Goal: Information Seeking & Learning: Learn about a topic

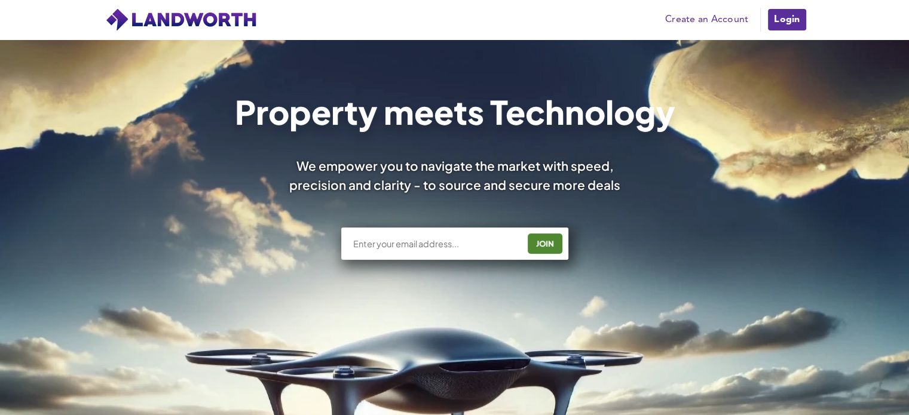
click at [776, 28] on link "Login" at bounding box center [787, 20] width 40 height 24
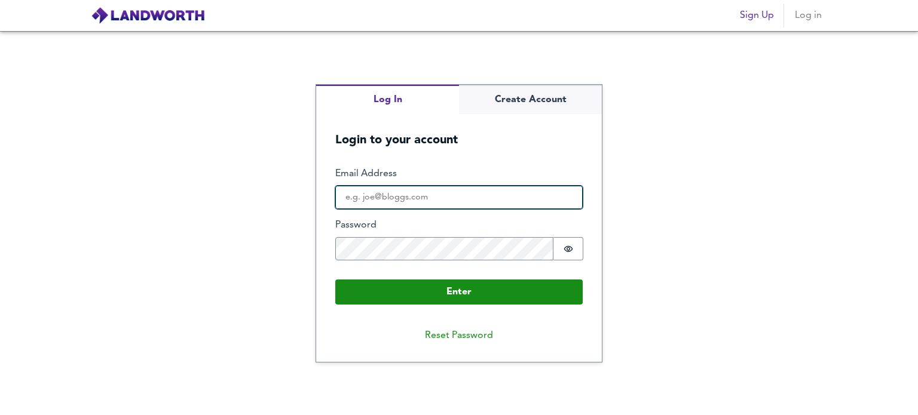
click at [466, 187] on input "Email Address" at bounding box center [458, 198] width 247 height 24
type input "p"
type input "[EMAIL_ADDRESS][DOMAIN_NAME]"
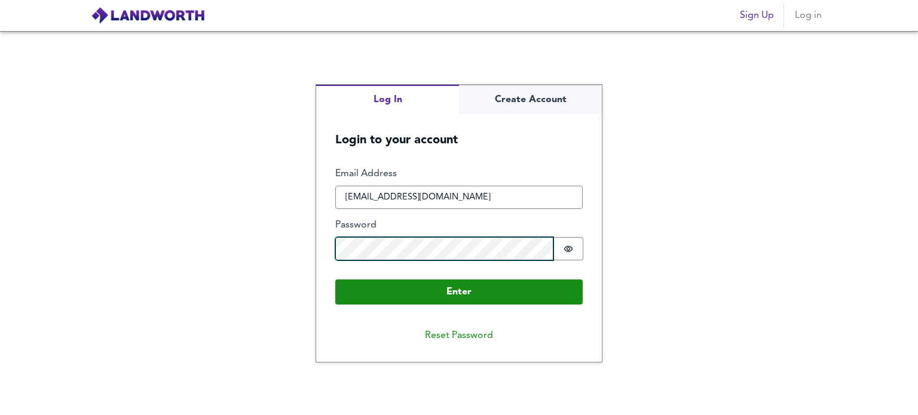
click at [335, 280] on button "Enter" at bounding box center [458, 292] width 247 height 25
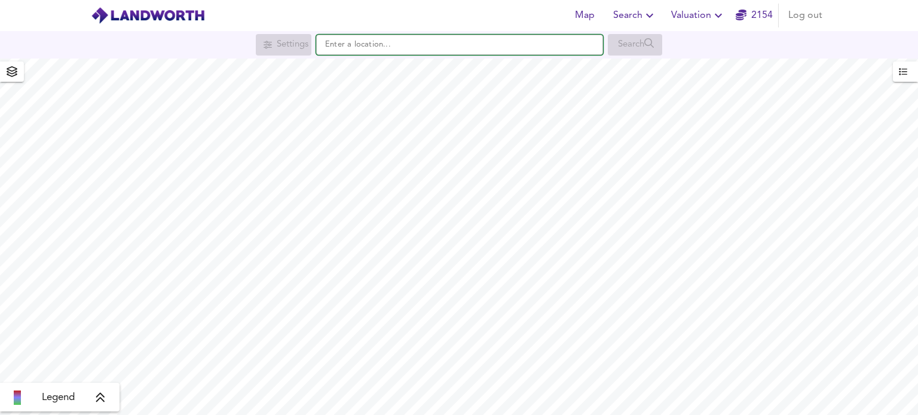
click at [432, 44] on input "text" at bounding box center [459, 45] width 287 height 20
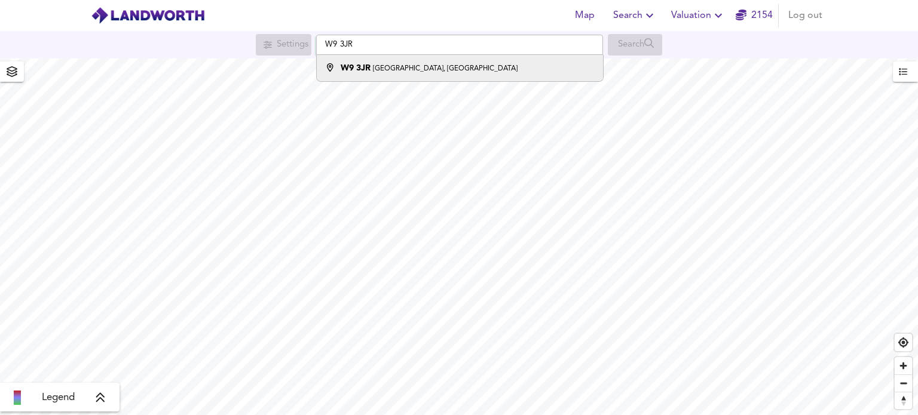
click at [433, 60] on li "[STREET_ADDRESS]" at bounding box center [460, 68] width 286 height 26
type input "[STREET_ADDRESS]"
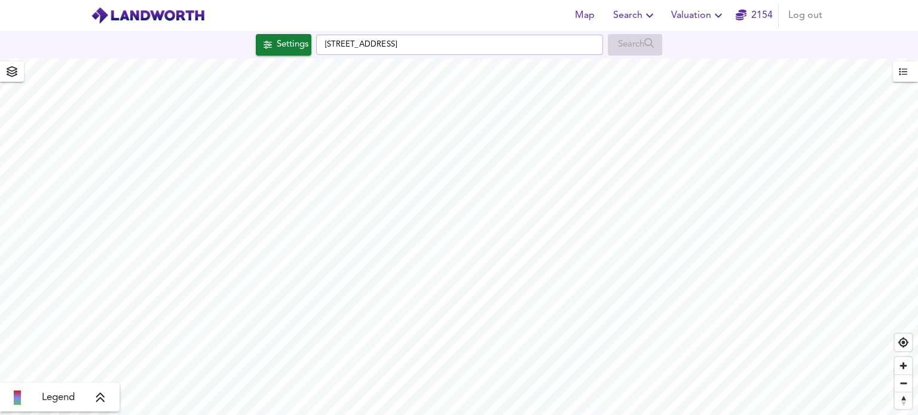
checkbox input "false"
checkbox input "true"
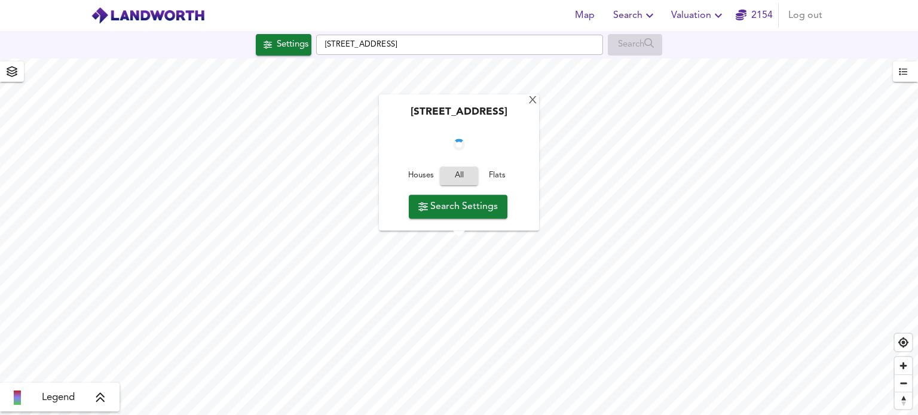
click at [421, 172] on span "Houses" at bounding box center [421, 177] width 32 height 14
click at [445, 206] on span "Search Settings" at bounding box center [458, 206] width 80 height 17
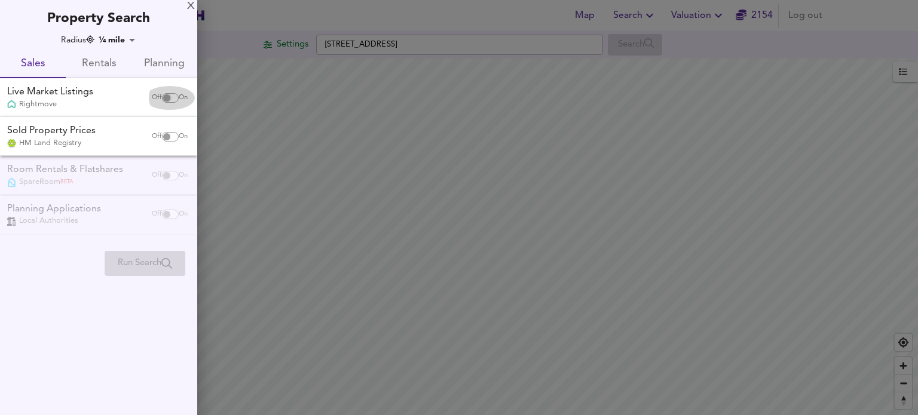
click at [169, 99] on input "checkbox" at bounding box center [166, 98] width 29 height 10
checkbox input "true"
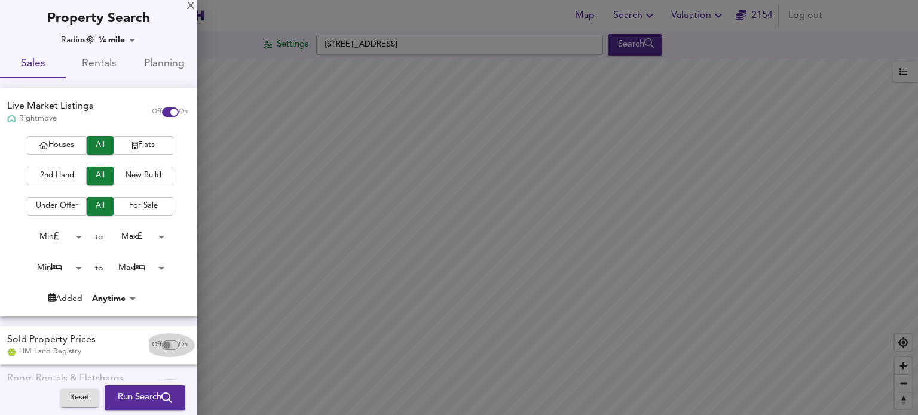
click at [155, 343] on input "checkbox" at bounding box center [166, 346] width 29 height 10
checkbox input "true"
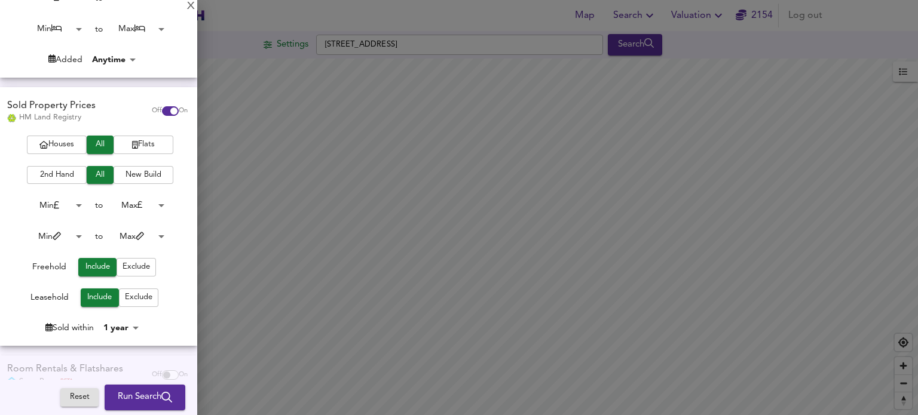
scroll to position [304, 0]
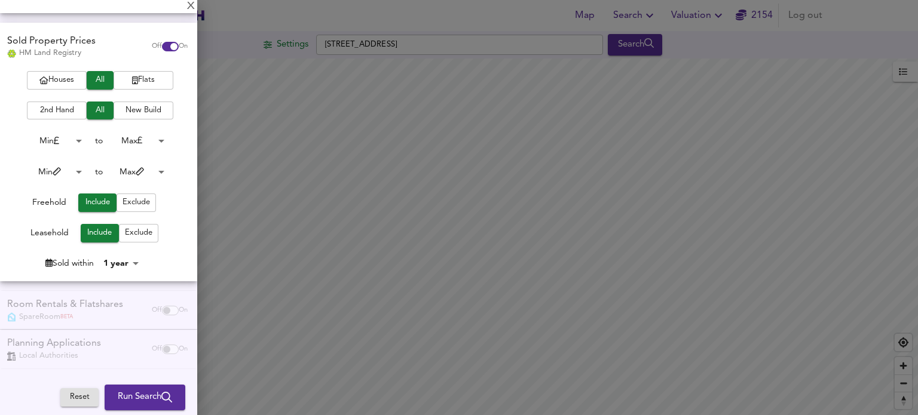
click at [132, 394] on span "Run Search" at bounding box center [145, 398] width 54 height 16
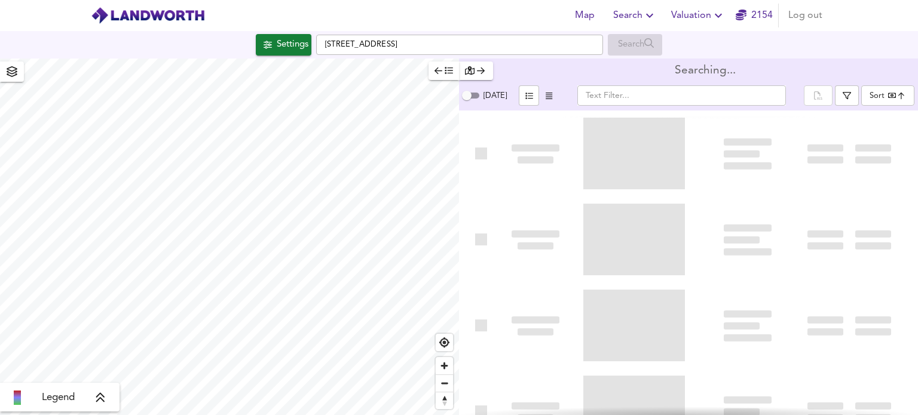
type input "bestdeal"
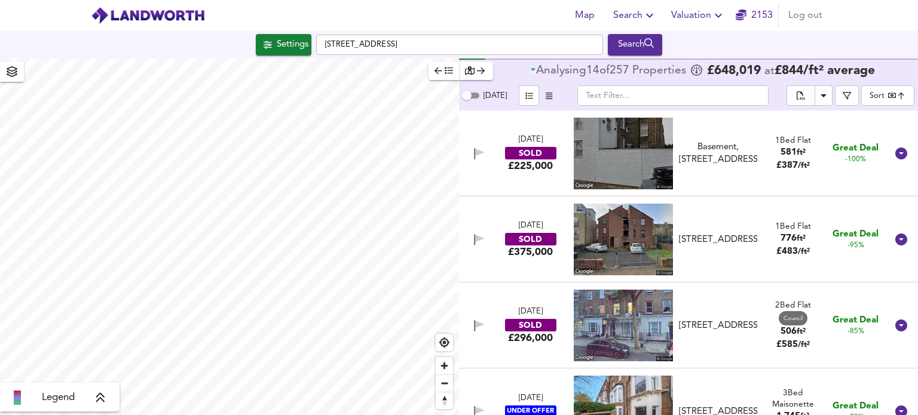
scroll to position [359, 0]
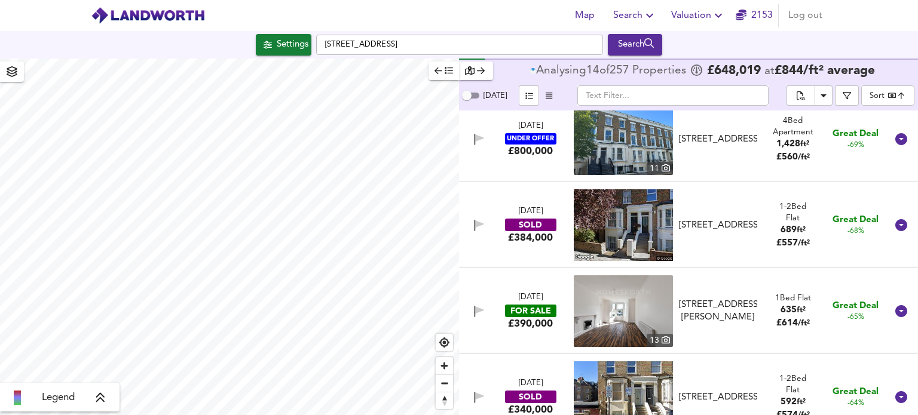
click at [438, 72] on icon "button" at bounding box center [439, 70] width 8 height 8
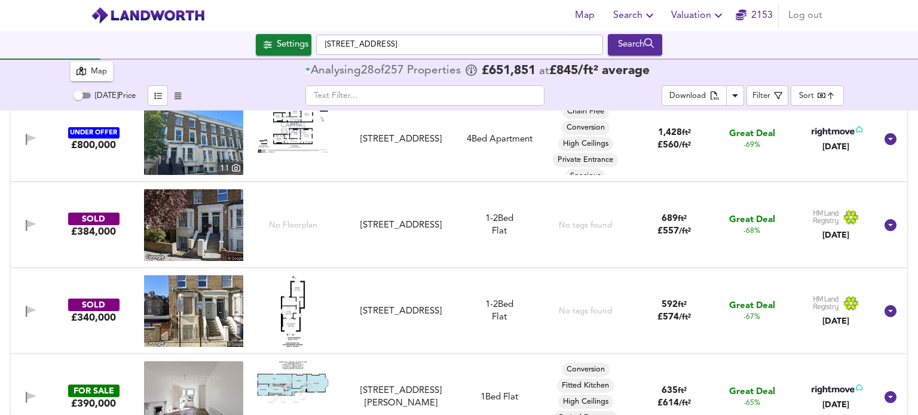
scroll to position [179, 0]
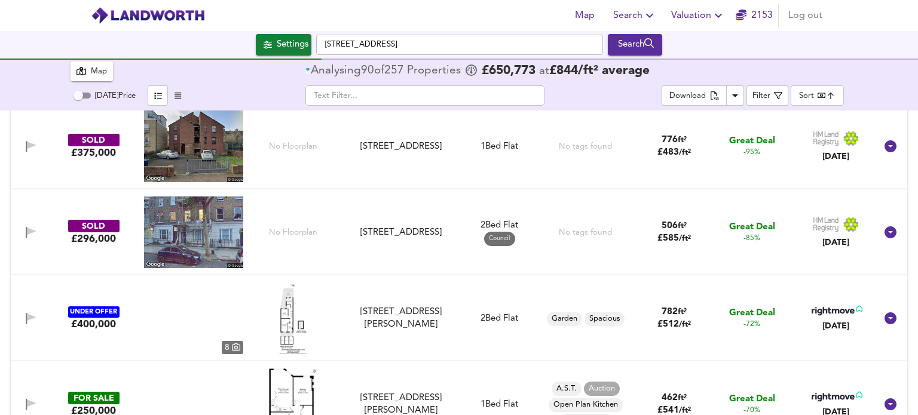
click at [97, 68] on div "Map" at bounding box center [99, 72] width 16 height 14
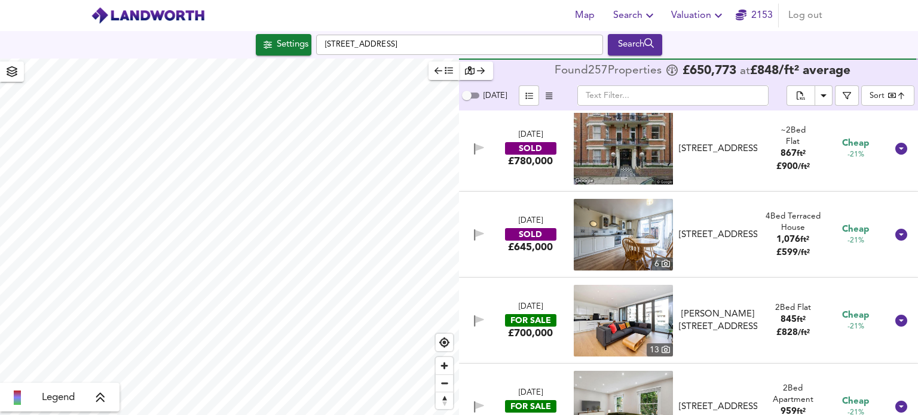
scroll to position [16087, 0]
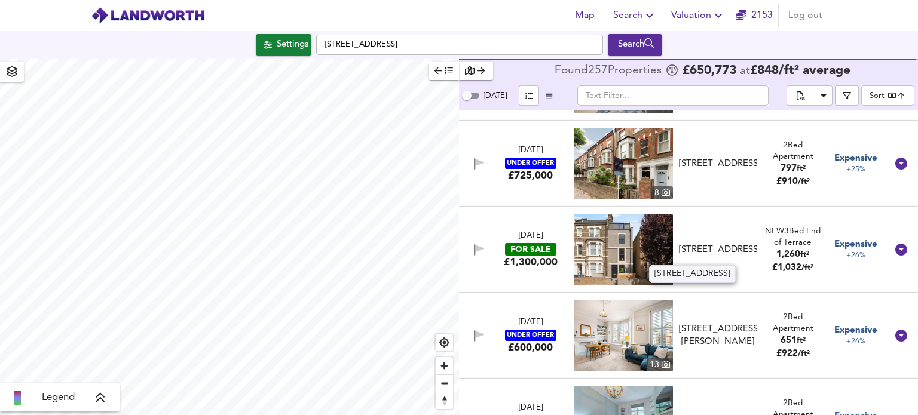
click at [720, 256] on div "Saltram Crescent, London, W9 3JR" at bounding box center [718, 250] width 78 height 13
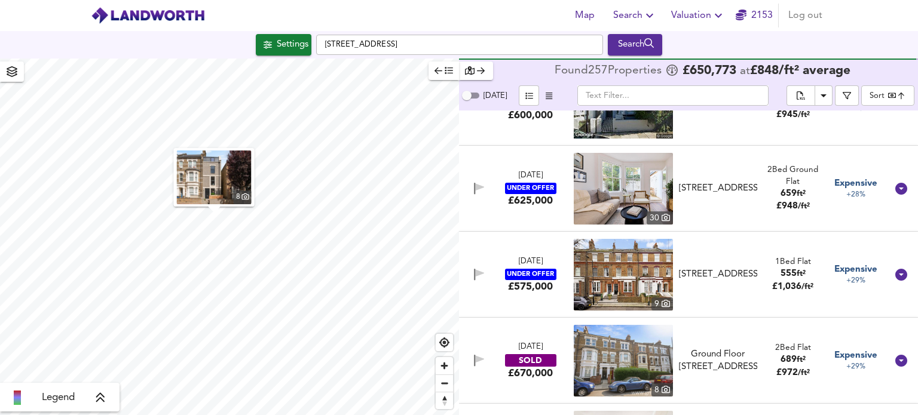
scroll to position [16864, 0]
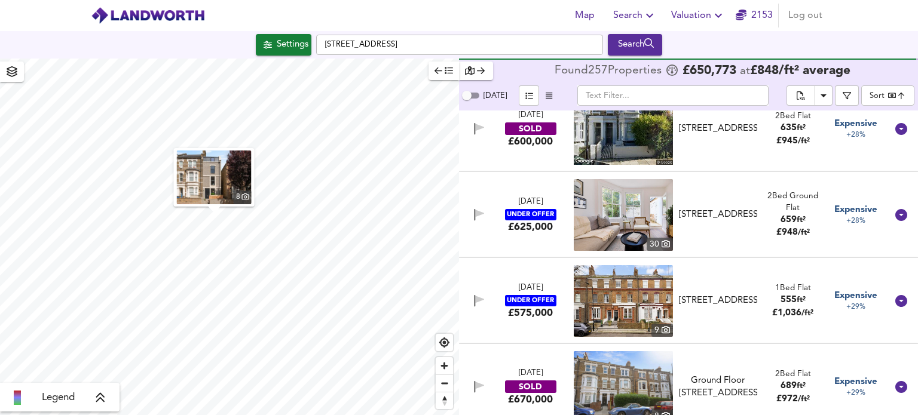
click at [761, 278] on div "6 Feb 2025 UNDER OFFER £575,000 9 Lanhill Road, London, W9 2BS Lanhill Road, Lo…" at bounding box center [675, 301] width 426 height 72
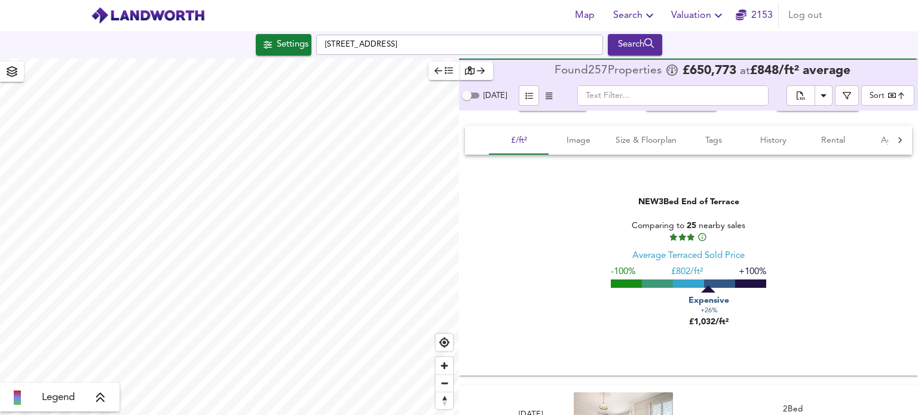
scroll to position [16187, 0]
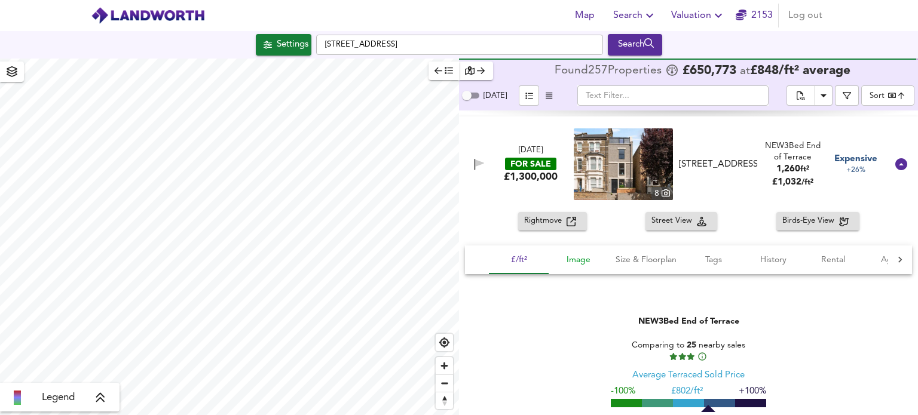
click at [572, 267] on span "Image" at bounding box center [578, 260] width 45 height 15
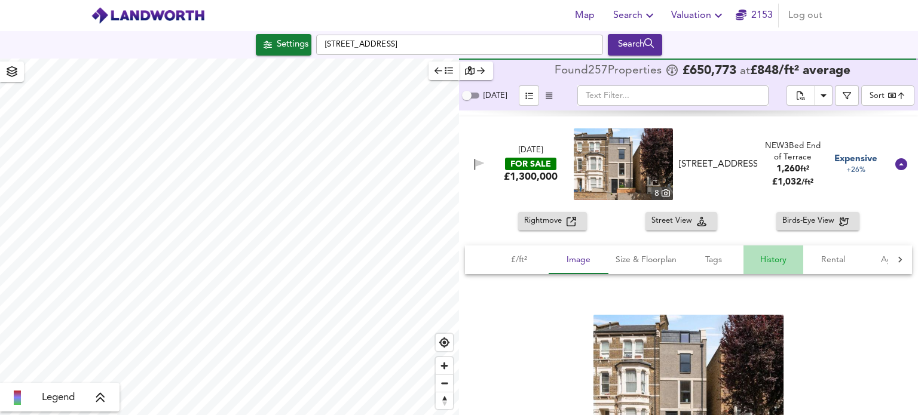
click at [797, 260] on button "History" at bounding box center [774, 260] width 60 height 29
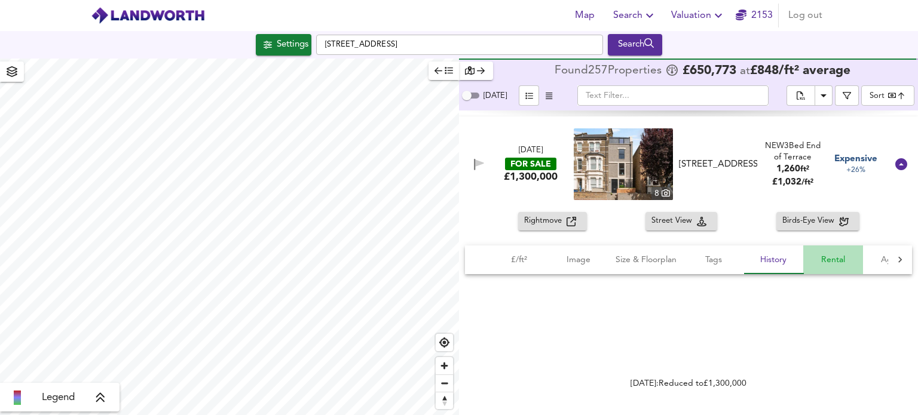
click at [814, 265] on span "Rental" at bounding box center [833, 260] width 45 height 15
click at [763, 263] on span "History" at bounding box center [773, 260] width 45 height 15
click at [818, 257] on span "Rental" at bounding box center [833, 260] width 45 height 15
click at [752, 259] on span "History" at bounding box center [773, 260] width 45 height 15
click at [710, 264] on span "Tags" at bounding box center [713, 260] width 45 height 15
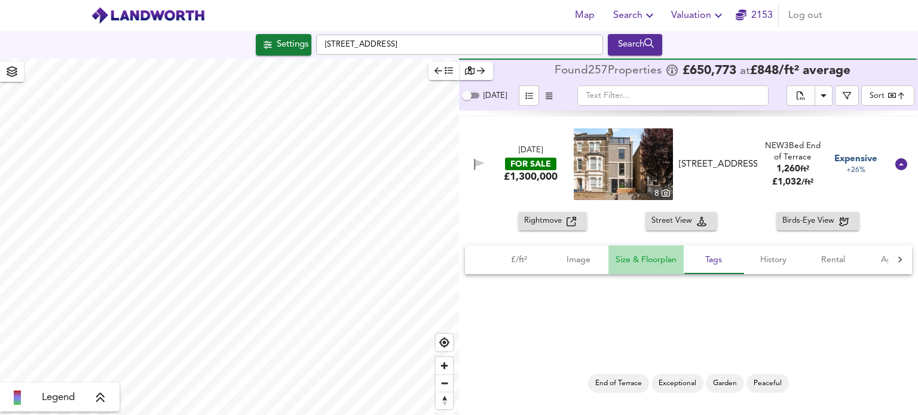
click at [678, 263] on button "Size & Floorplan" at bounding box center [646, 260] width 75 height 29
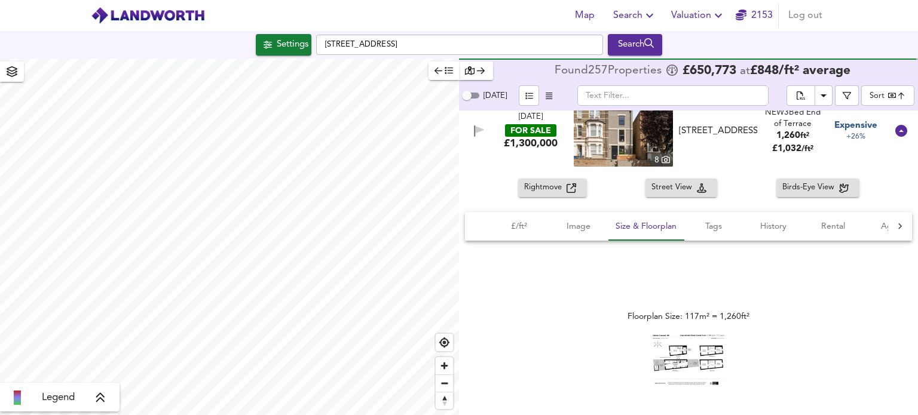
scroll to position [16247, 0]
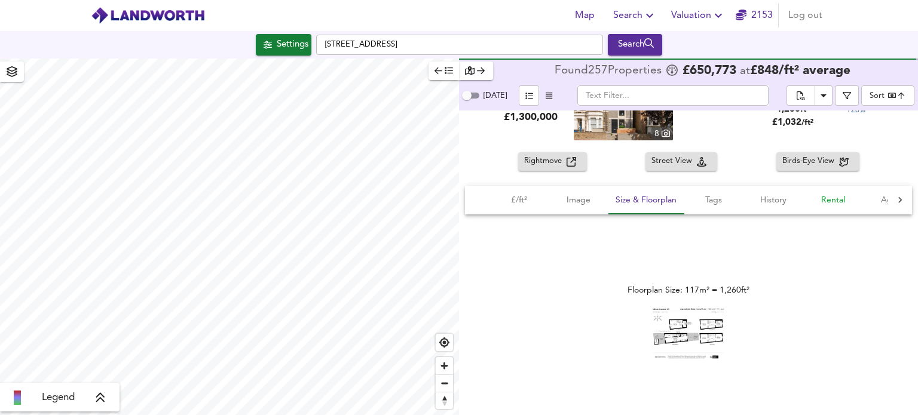
click at [820, 203] on span "Rental" at bounding box center [833, 200] width 45 height 15
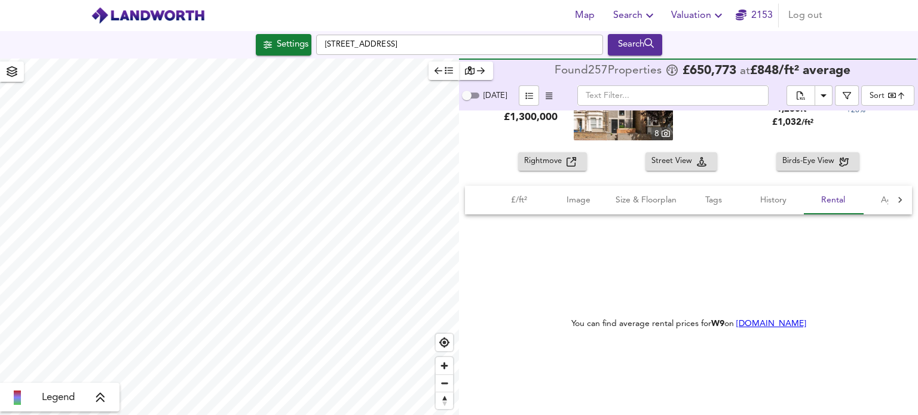
click at [752, 322] on link "Home.co.uk" at bounding box center [771, 324] width 70 height 8
click at [533, 161] on span "Rightmove" at bounding box center [545, 162] width 42 height 14
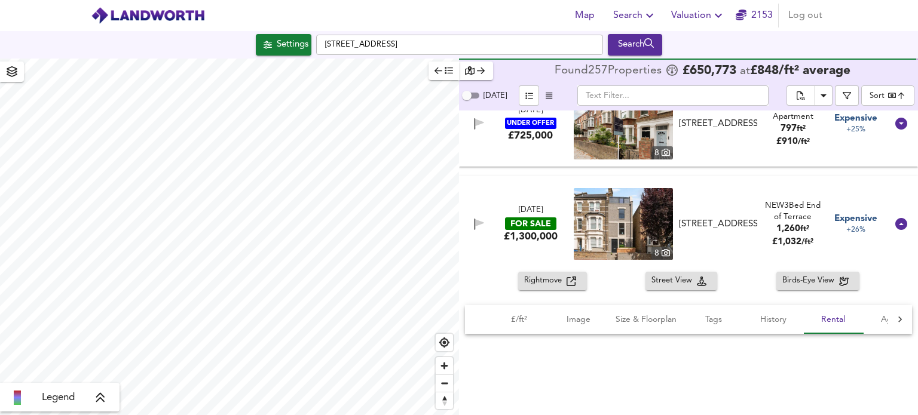
click at [644, 10] on icon "button" at bounding box center [650, 15] width 14 height 14
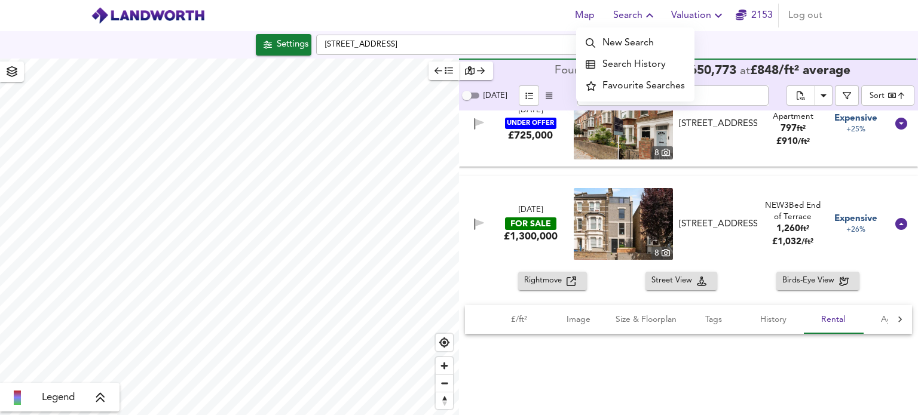
click at [635, 66] on li "Search History" at bounding box center [635, 65] width 118 height 22
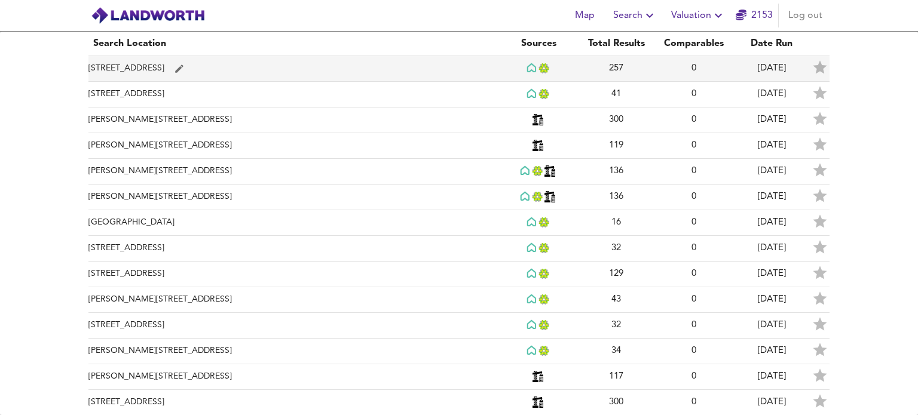
click at [143, 69] on td "Saltram Crescent, London W9 3JR" at bounding box center [293, 69] width 411 height 26
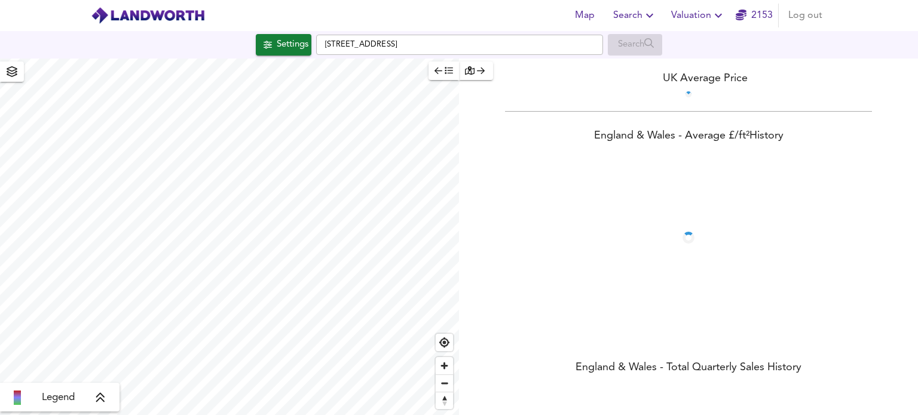
click at [653, 17] on icon "button" at bounding box center [650, 15] width 14 height 14
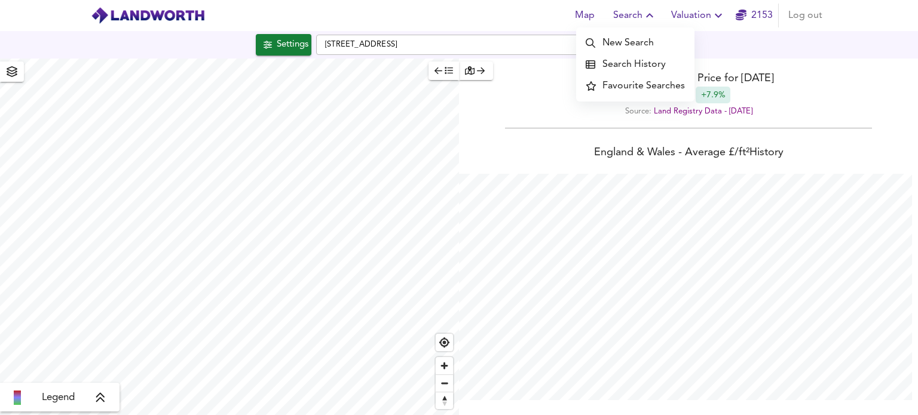
scroll to position [415, 918]
click at [643, 64] on li "Search History" at bounding box center [635, 65] width 118 height 22
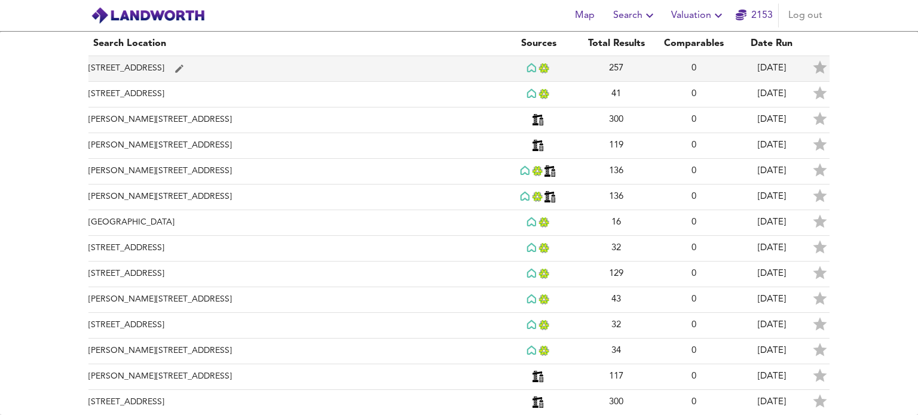
click at [165, 75] on td "[STREET_ADDRESS]" at bounding box center [293, 69] width 411 height 26
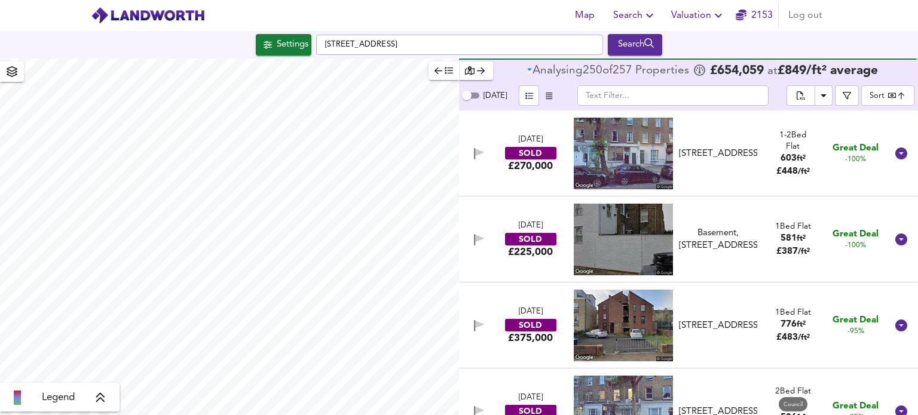
click at [475, 72] on div "button" at bounding box center [476, 71] width 22 height 14
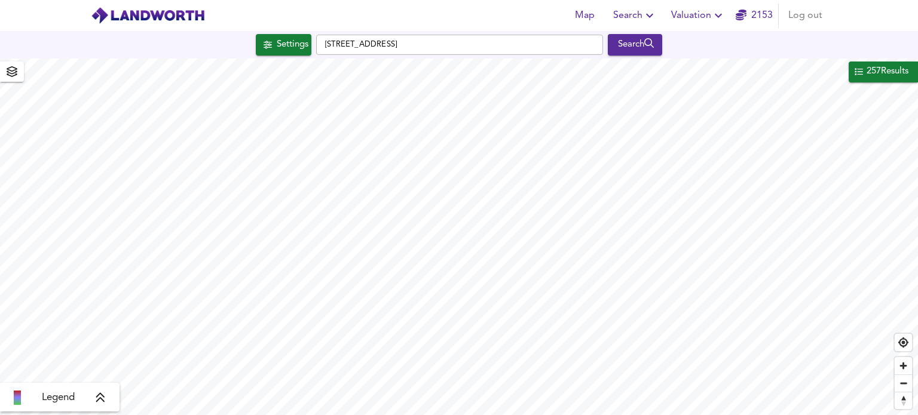
click at [97, 408] on div "Legend" at bounding box center [60, 397] width 120 height 29
click at [102, 402] on icon at bounding box center [100, 398] width 11 height 12
checkbox input "true"
